Goal: Transaction & Acquisition: Purchase product/service

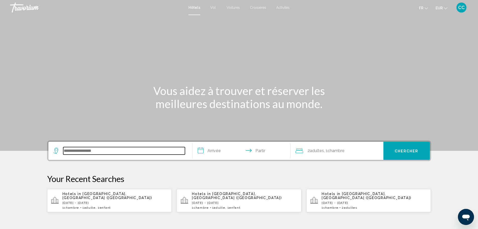
click at [121, 150] on input "Widget de recherche" at bounding box center [124, 151] width 122 height 8
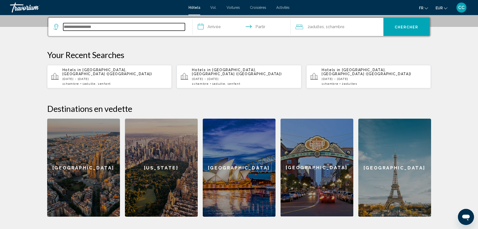
scroll to position [124, 0]
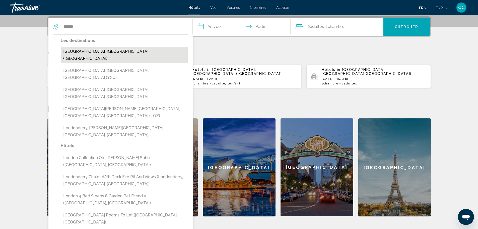
click at [93, 48] on button "[GEOGRAPHIC_DATA], [GEOGRAPHIC_DATA] ([GEOGRAPHIC_DATA])" at bounding box center [124, 55] width 127 height 17
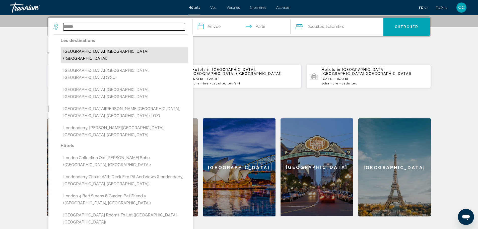
type input "**********"
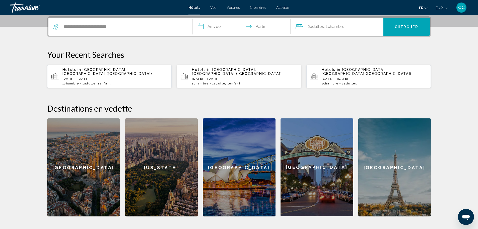
click at [218, 26] on input "**********" at bounding box center [243, 28] width 100 height 20
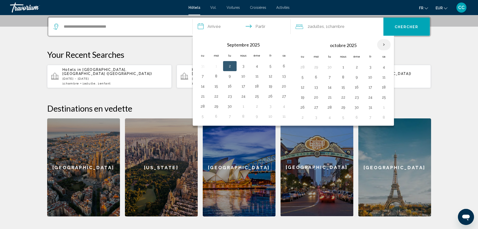
click at [384, 43] on th "Mois prochain" at bounding box center [384, 44] width 14 height 11
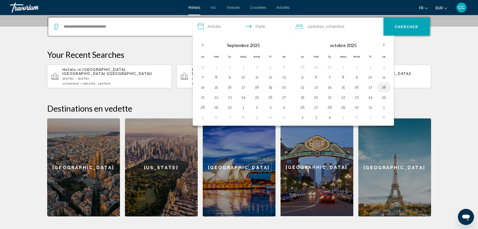
click at [383, 87] on button "18" at bounding box center [384, 87] width 8 height 7
click at [343, 97] on button "22" at bounding box center [343, 97] width 8 height 7
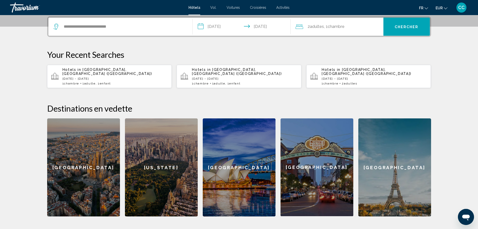
click at [204, 27] on input "**********" at bounding box center [243, 28] width 100 height 20
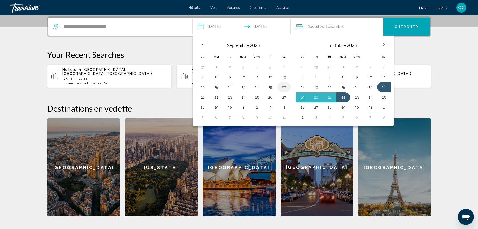
click at [285, 86] on button "20" at bounding box center [284, 87] width 8 height 7
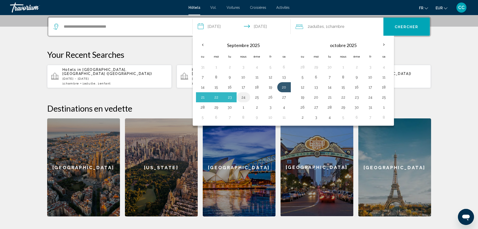
click at [243, 98] on button "24" at bounding box center [244, 97] width 8 height 7
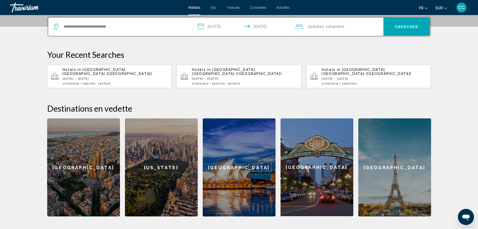
click at [209, 25] on input "**********" at bounding box center [243, 28] width 100 height 20
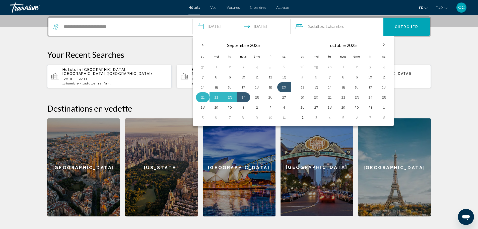
click at [202, 97] on button "21" at bounding box center [203, 97] width 8 height 7
click at [260, 96] on button "25" at bounding box center [257, 97] width 8 height 7
type input "**********"
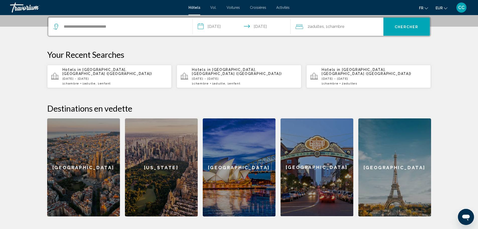
click at [359, 28] on div "2 adultes Adulte , 1 Chambre pièces" at bounding box center [340, 26] width 88 height 7
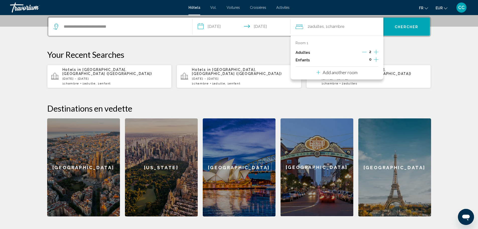
click at [367, 52] on icon "Decrement adults" at bounding box center [364, 52] width 5 height 5
click at [376, 61] on icon "Increment children" at bounding box center [376, 59] width 5 height 5
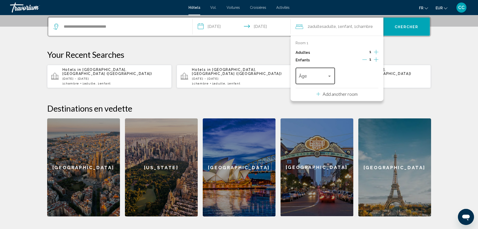
click at [322, 77] on span "Travelers: 1 adult, 1 child" at bounding box center [313, 77] width 28 height 5
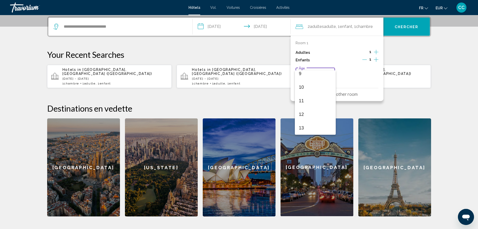
scroll to position [180, 0]
click at [308, 89] on span "14" at bounding box center [315, 87] width 33 height 14
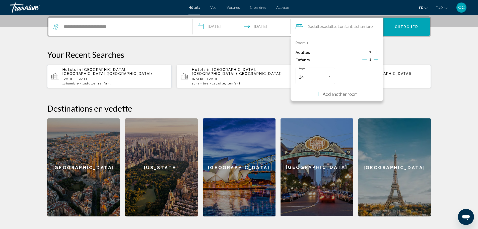
click at [415, 26] on font "Chercher" at bounding box center [407, 27] width 24 height 4
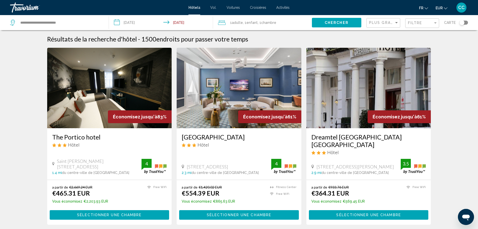
click at [411, 26] on div "Filtre" at bounding box center [423, 23] width 30 height 9
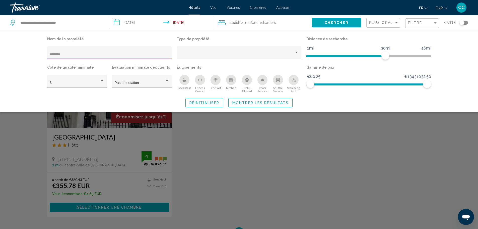
type input "********"
click at [99, 123] on div "Search widget" at bounding box center [239, 151] width 478 height 153
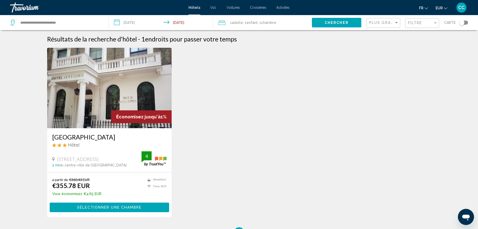
click at [118, 204] on button "Sélectionner une chambre" at bounding box center [110, 206] width 120 height 9
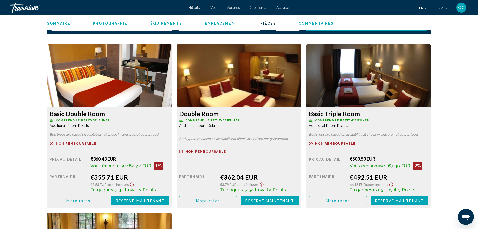
scroll to position [653, 0]
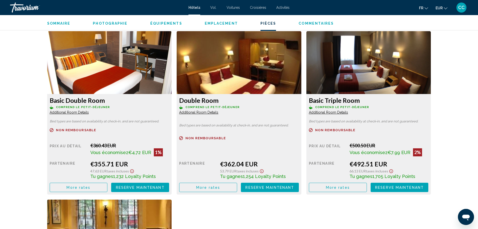
click at [75, 185] on span "More rates" at bounding box center [79, 187] width 24 height 4
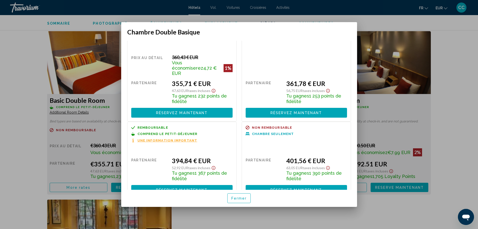
scroll to position [25, 0]
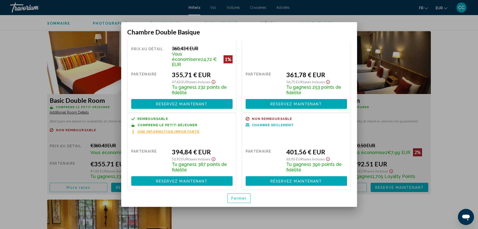
click at [236, 199] on font "Fermer" at bounding box center [239, 198] width 16 height 4
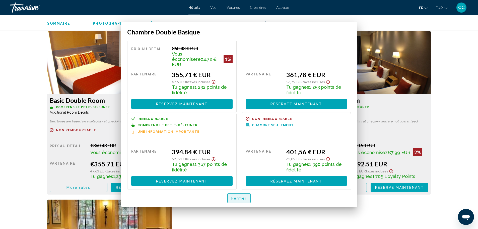
scroll to position [653, 0]
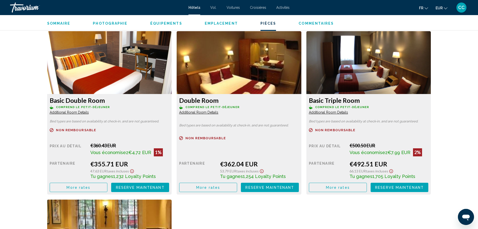
click at [169, 178] on div "Prix au détail $0.00 quand vous échangez Partenaire €362.04 EUR 53.79 EUR Taxes…" at bounding box center [110, 167] width 120 height 49
click at [172, 189] on div "Double Room Comprend le petit-déjeuner Additional Room Details Bed types are ba…" at bounding box center [109, 144] width 125 height 100
click at [90, 185] on span "More rates" at bounding box center [79, 187] width 24 height 4
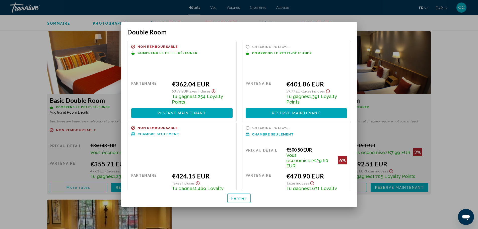
scroll to position [0, 0]
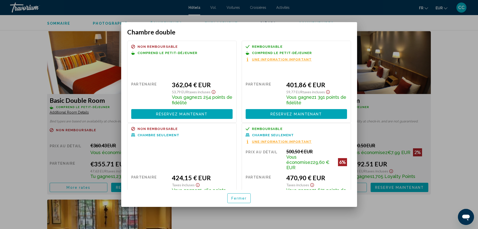
click at [234, 196] on font "Fermer" at bounding box center [239, 198] width 16 height 4
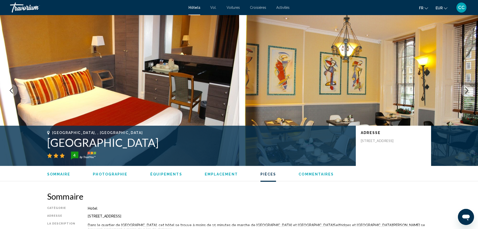
scroll to position [653, 0]
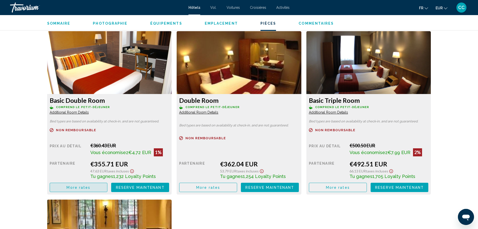
click at [93, 183] on button "More rates" at bounding box center [79, 187] width 58 height 9
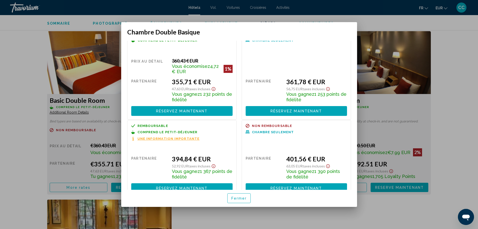
scroll to position [20, 0]
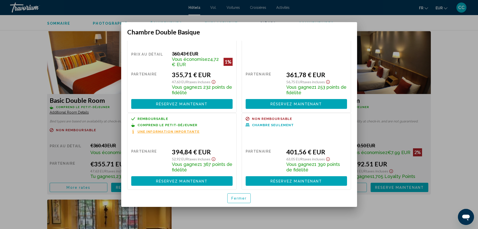
click at [190, 182] on font "Réservez maintenant" at bounding box center [182, 181] width 52 height 4
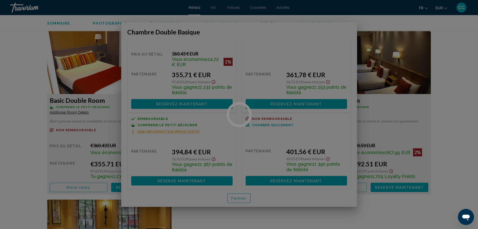
scroll to position [653, 0]
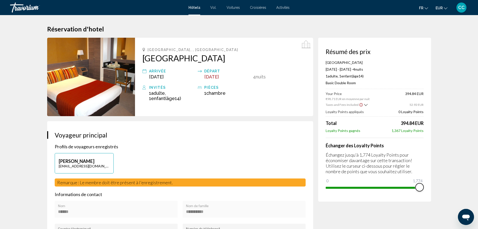
drag, startPoint x: 332, startPoint y: 181, endPoint x: 425, endPoint y: 175, distance: 93.1
click at [425, 175] on div "Résumé des prix Columbus Hotel Feb 15, 2026 - Feb 19, 2026 - 4 nuit nuits 1 Adu…" at bounding box center [374, 120] width 113 height 164
click at [422, 188] on div "Résumé des prix Columbus Hotel Feb 15, 2026 - Feb 19, 2026 - 4 nuit nuits 1 Adu…" at bounding box center [374, 120] width 113 height 164
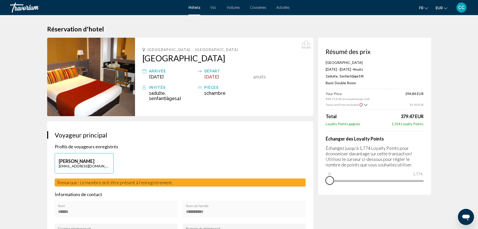
drag, startPoint x: 422, startPoint y: 188, endPoint x: 270, endPoint y: 172, distance: 152.0
click at [213, 7] on font "Vol." at bounding box center [213, 8] width 6 height 4
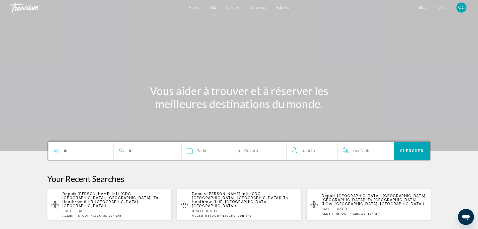
click at [90, 214] on span "ALLER-RETOUR" at bounding box center [76, 216] width 27 height 4
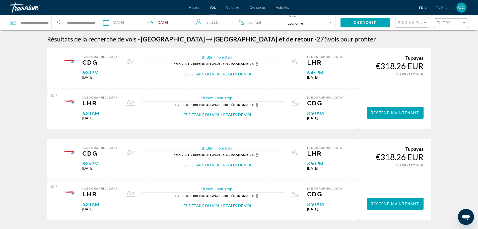
click at [123, 24] on input "Depart date: Feb 11, 2026" at bounding box center [125, 23] width 46 height 17
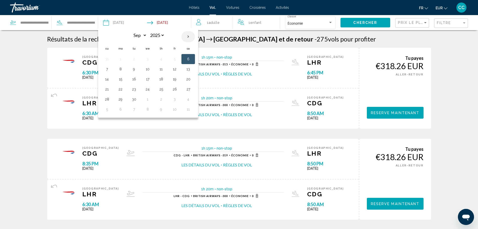
click at [189, 34] on th "Next month" at bounding box center [189, 36] width 14 height 11
click at [189, 36] on th "Next month" at bounding box center [189, 36] width 14 height 11
select select "*"
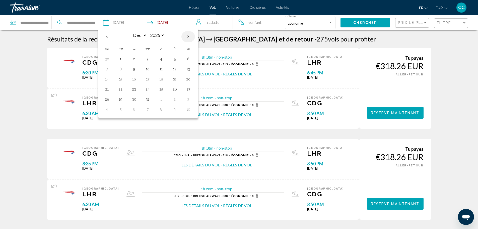
select select "****"
click at [189, 36] on th "Next month" at bounding box center [189, 36] width 14 height 11
select select "*"
click at [107, 92] on button "15" at bounding box center [107, 89] width 8 height 7
type input "**********"
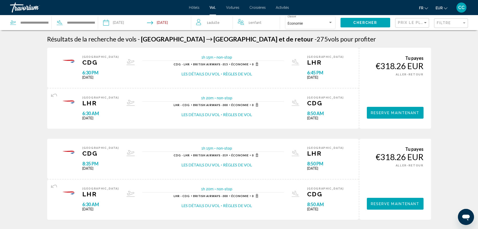
click at [166, 23] on input "Return date: Feb 15, 2026" at bounding box center [170, 23] width 46 height 17
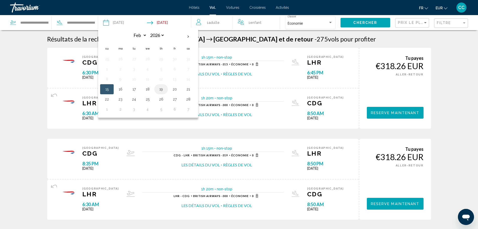
click at [162, 89] on button "19" at bounding box center [161, 89] width 8 height 7
type input "**********"
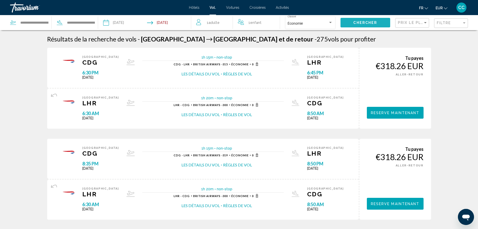
click at [379, 22] on button "Chercher" at bounding box center [366, 22] width 50 height 9
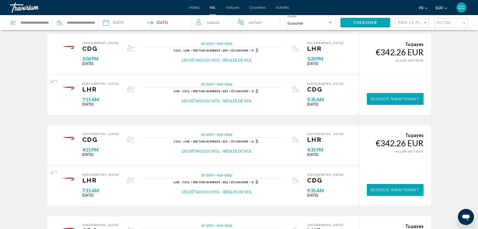
scroll to position [176, 0]
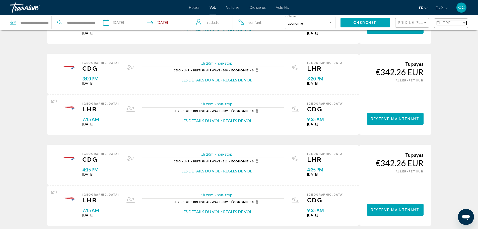
click at [455, 22] on div "Filtre" at bounding box center [449, 23] width 25 height 4
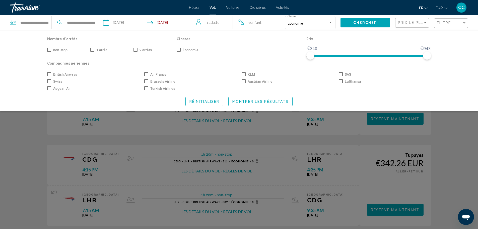
click at [49, 50] on span "Search widget" at bounding box center [49, 50] width 4 height 4
click at [50, 75] on span "Search widget" at bounding box center [49, 74] width 4 height 4
click at [255, 100] on span "Montrer les résultats" at bounding box center [260, 101] width 56 height 4
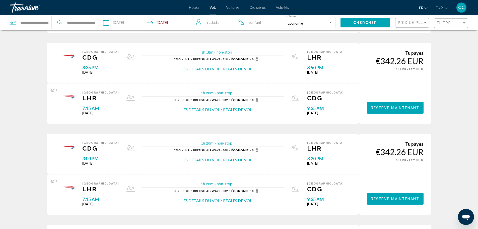
scroll to position [100, 0]
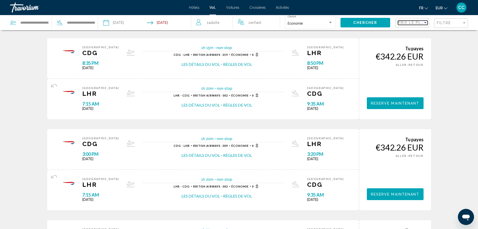
click at [427, 24] on div "Sort by" at bounding box center [425, 23] width 5 height 4
click at [416, 25] on font "Prix ​​le plus bas" at bounding box center [409, 23] width 23 height 4
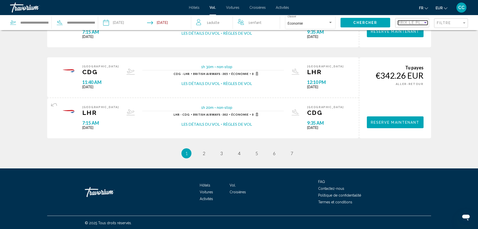
scroll to position [446, 0]
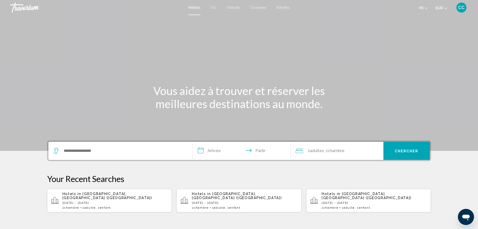
click at [101, 201] on p "[DATE] - [DATE]" at bounding box center [115, 203] width 105 height 4
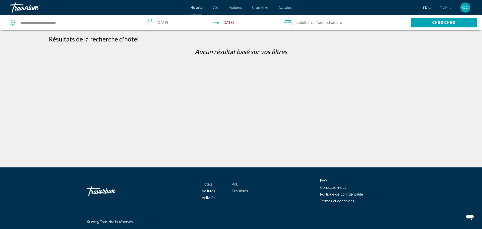
click at [431, 20] on button "Chercher" at bounding box center [444, 22] width 66 height 9
click at [325, 23] on span ", 1 Chambre pièces" at bounding box center [333, 22] width 19 height 7
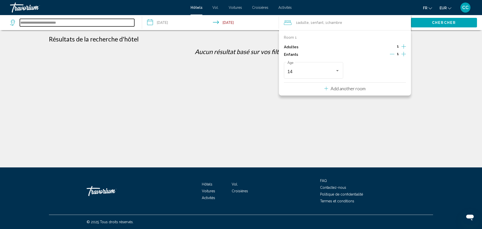
click at [111, 24] on input "**********" at bounding box center [77, 23] width 114 height 8
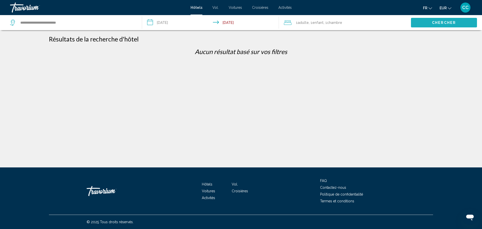
click at [454, 21] on span "Chercher" at bounding box center [444, 23] width 24 height 4
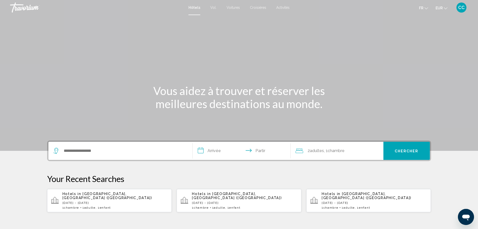
click at [75, 201] on p "[DATE] - [DATE]" at bounding box center [115, 203] width 105 height 4
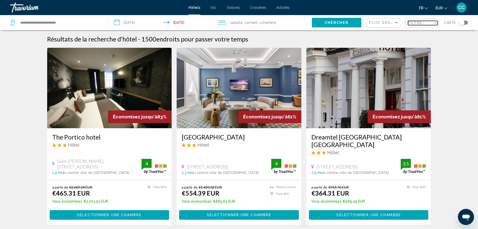
click at [411, 25] on mat-select "Filtre" at bounding box center [423, 23] width 30 height 4
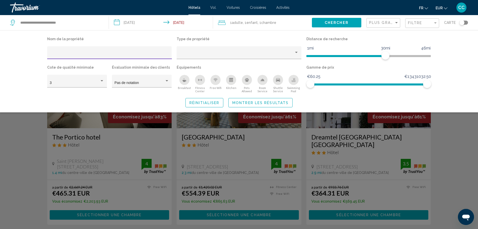
click at [74, 57] on div "Hotel Filters" at bounding box center [110, 54] width 120 height 10
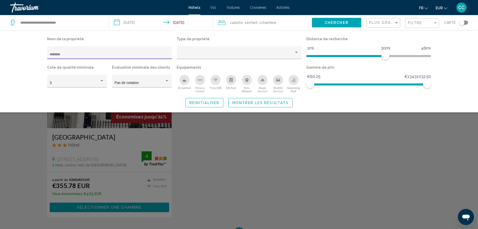
type input "********"
click at [117, 141] on div "Search widget" at bounding box center [239, 151] width 478 height 153
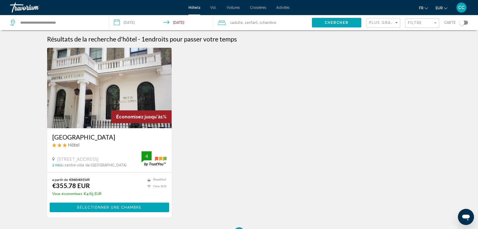
click at [101, 121] on img "Contenu principal" at bounding box center [109, 88] width 125 height 80
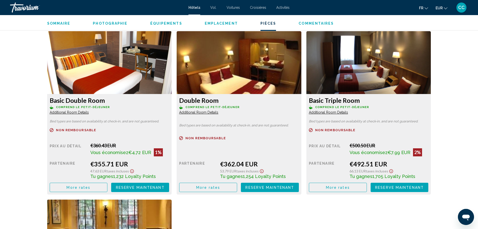
scroll to position [628, 0]
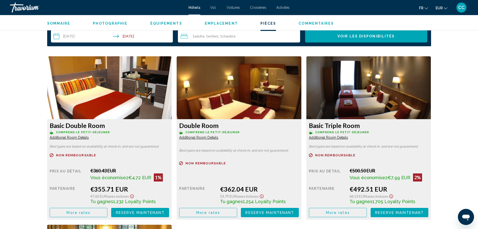
click at [74, 135] on span "Additional Room Details" at bounding box center [69, 137] width 39 height 4
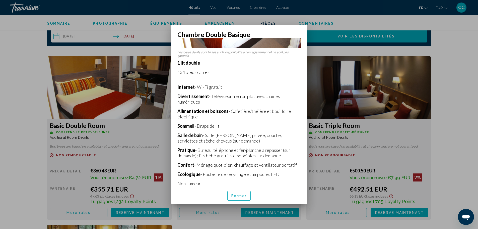
scroll to position [76, 0]
click at [242, 192] on button "Fermer" at bounding box center [239, 196] width 24 height 10
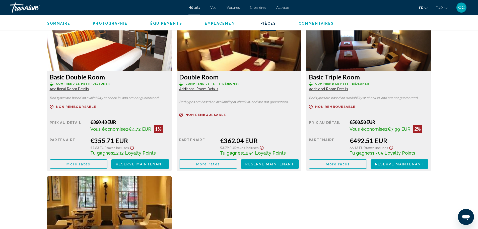
scroll to position [678, 0]
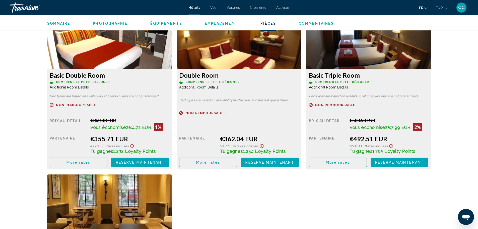
click at [110, 80] on span "Comprend le petit-déjeuner" at bounding box center [83, 81] width 54 height 3
click at [89, 85] on span "Additional Room Details" at bounding box center [69, 87] width 39 height 4
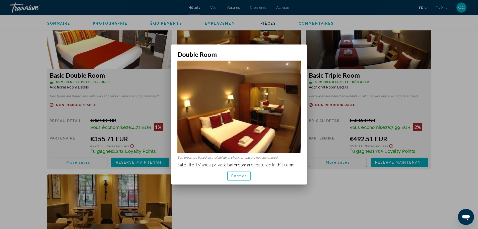
scroll to position [0, 0]
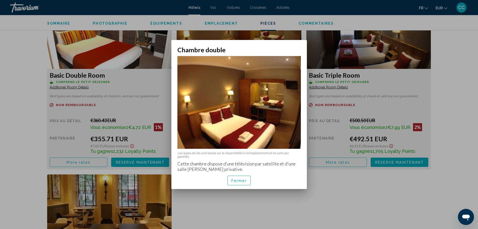
click at [234, 179] on font "Fermer" at bounding box center [239, 181] width 16 height 4
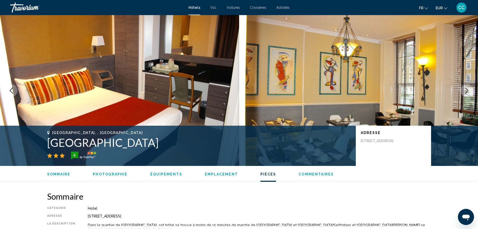
scroll to position [678, 0]
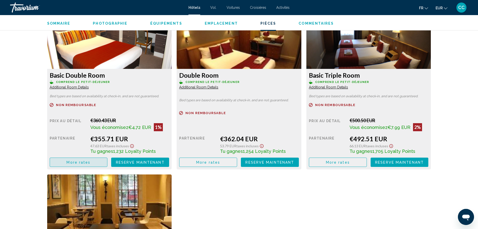
click at [85, 160] on span "More rates" at bounding box center [79, 162] width 24 height 4
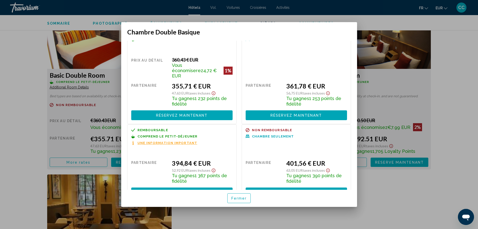
scroll to position [25, 0]
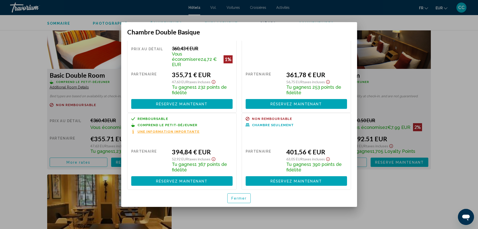
click at [190, 181] on font "Réservez maintenant" at bounding box center [182, 181] width 52 height 4
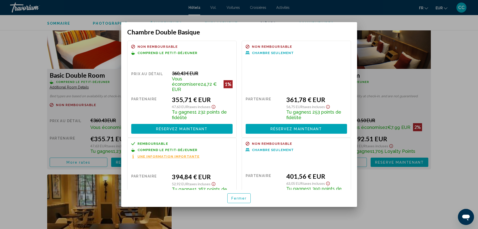
scroll to position [678, 0]
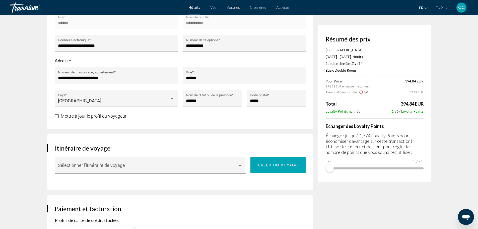
scroll to position [201, 0]
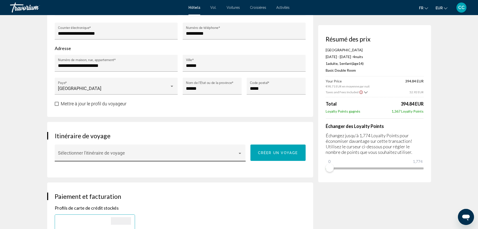
click at [139, 150] on div "Sélectionner l'itinéraire de voyage" at bounding box center [150, 154] width 184 height 13
click at [139, 150] on span "Aucun" at bounding box center [150, 155] width 184 height 14
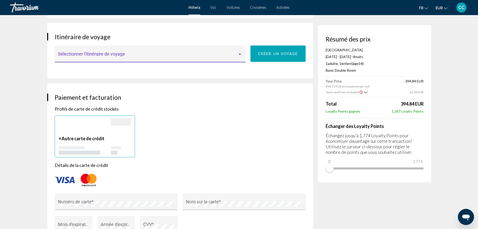
scroll to position [351, 0]
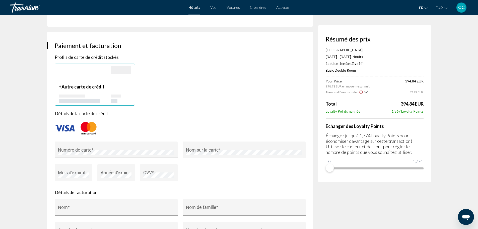
click at [70, 148] on div "Numéro de carte *" at bounding box center [116, 151] width 116 height 13
click at [365, 94] on icon "Show Taxes and Fees breakdown" at bounding box center [366, 92] width 4 height 4
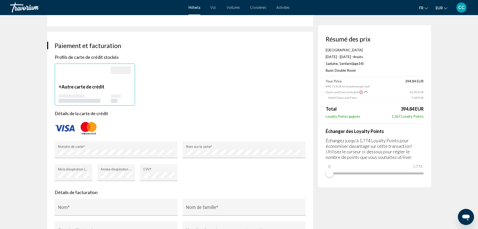
click at [364, 91] on icon "Show Taxes and Fees breakdown" at bounding box center [366, 92] width 4 height 2
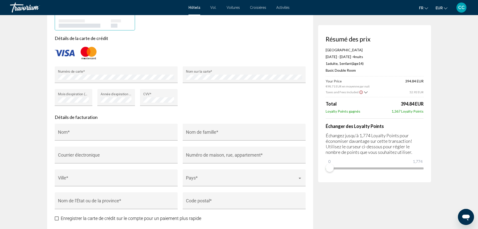
scroll to position [427, 0]
click at [130, 135] on input "Nom *" at bounding box center [116, 134] width 116 height 5
type input "**********"
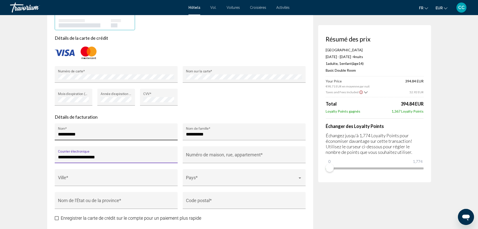
type input "**********"
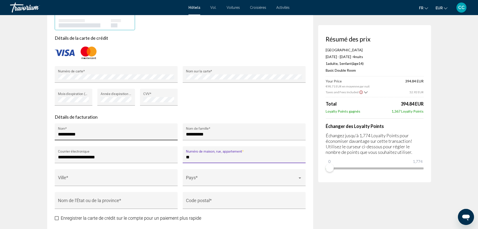
type input "**"
type input "*"
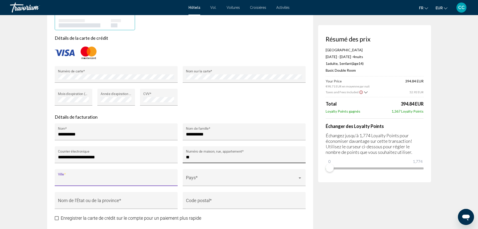
click at [220, 159] on input "**" at bounding box center [244, 156] width 116 height 5
type input "**********"
type input "******"
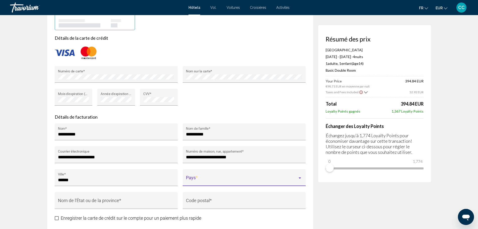
click at [211, 178] on span "Contenu principal" at bounding box center [242, 179] width 112 height 5
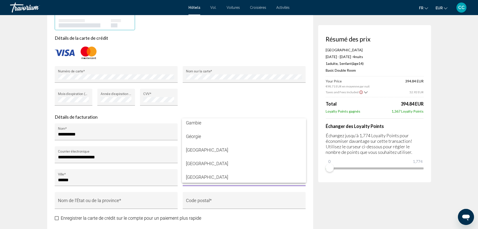
scroll to position [1089, 0]
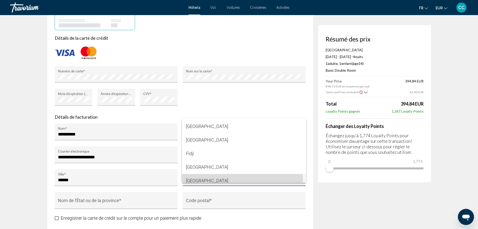
click at [238, 179] on span "[GEOGRAPHIC_DATA]" at bounding box center [244, 181] width 116 height 14
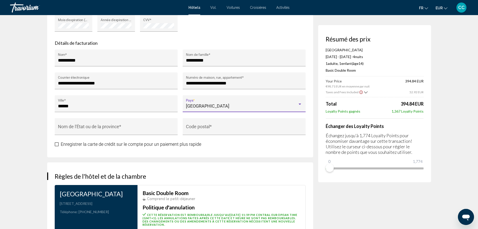
scroll to position [502, 0]
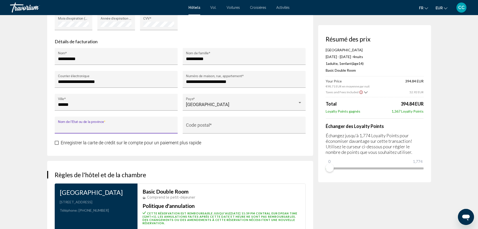
click at [126, 128] on input "Nom de l'État ou de la province *" at bounding box center [116, 127] width 116 height 5
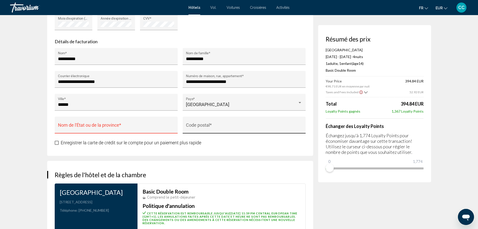
click at [256, 122] on div "Code postal *" at bounding box center [244, 126] width 116 height 13
type input "*****"
click at [136, 128] on input "Nom de l'État ou de la province *" at bounding box center [116, 127] width 116 height 5
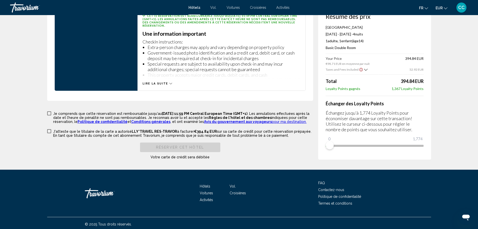
scroll to position [702, 0]
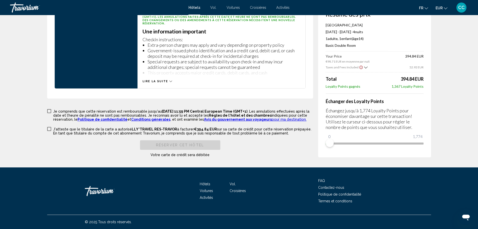
type input "******"
click at [51, 112] on label "Je comprends que cette réservation est remboursable jusqu'au [DATE] 11:59 PM Ce…" at bounding box center [180, 114] width 266 height 13
click at [50, 127] on span "Contenu principal" at bounding box center [49, 129] width 4 height 4
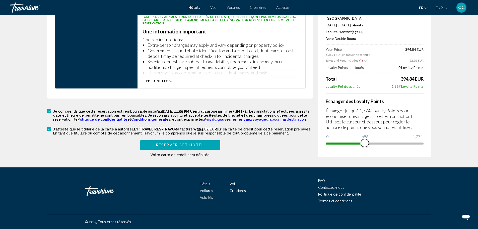
drag, startPoint x: 331, startPoint y: 142, endPoint x: 365, endPoint y: 142, distance: 33.9
click at [365, 142] on span "Contenu principal" at bounding box center [365, 143] width 8 height 8
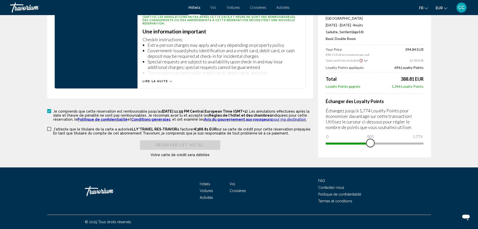
drag, startPoint x: 364, startPoint y: 142, endPoint x: 371, endPoint y: 143, distance: 6.7
click at [371, 143] on span "Contenu principal" at bounding box center [371, 143] width 8 height 8
drag, startPoint x: 371, startPoint y: 142, endPoint x: 383, endPoint y: 142, distance: 12.3
click at [383, 142] on span "Contenu principal" at bounding box center [383, 143] width 8 height 8
drag, startPoint x: 383, startPoint y: 142, endPoint x: 411, endPoint y: 145, distance: 28.0
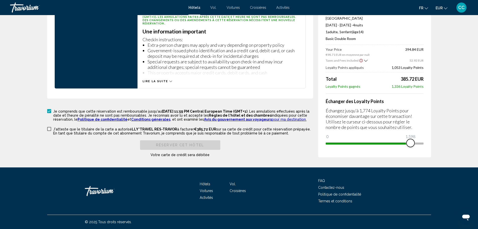
click at [411, 145] on span "Contenu principal" at bounding box center [411, 143] width 8 height 8
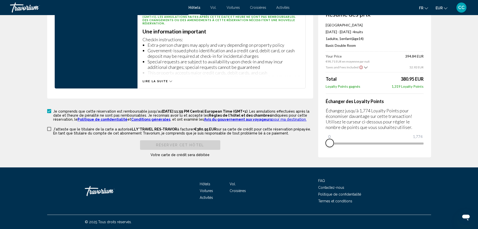
drag, startPoint x: 378, startPoint y: 146, endPoint x: 329, endPoint y: 148, distance: 49.0
click at [329, 148] on div "Résumé des prix [GEOGRAPHIC_DATA] [DATE] - [DATE] - 4 nuit nuits 1 Adulte Adult…" at bounding box center [374, 78] width 113 height 157
click at [48, 129] on span "Contenu principal" at bounding box center [49, 129] width 4 height 4
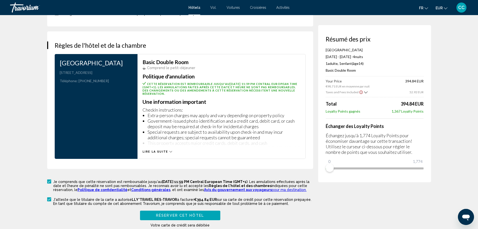
scroll to position [626, 0]
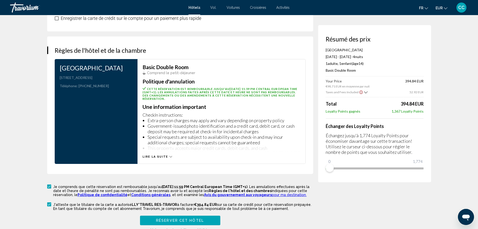
click at [154, 156] on span "Lire la suite" at bounding box center [156, 156] width 26 height 3
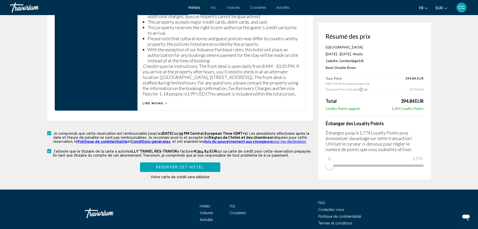
scroll to position [780, 0]
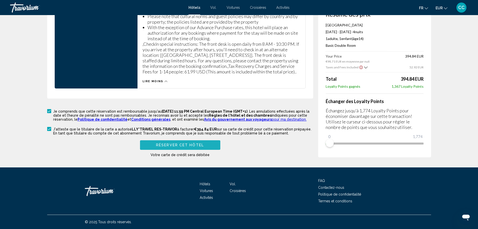
click at [192, 147] on span "Réserver cet hôtel" at bounding box center [180, 145] width 48 height 4
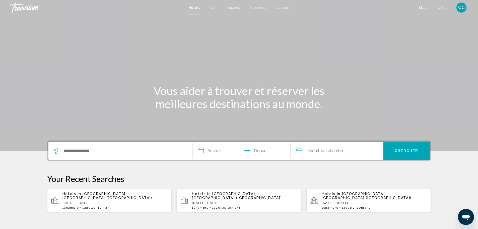
click at [462, 7] on font "CC" at bounding box center [461, 7] width 7 height 5
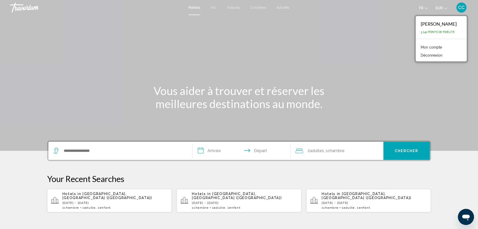
click at [427, 55] on font "Déconnexion" at bounding box center [432, 55] width 22 height 4
